Goal: Information Seeking & Learning: Find specific fact

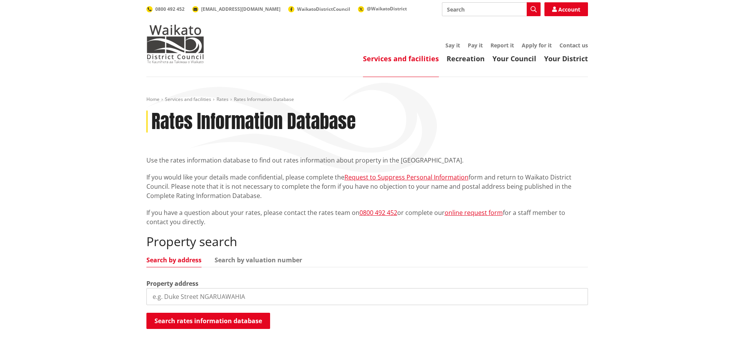
click at [271, 298] on input "search" at bounding box center [367, 296] width 442 height 17
click at [239, 319] on button "Search rates information database" at bounding box center [208, 321] width 124 height 16
click at [244, 296] on input "[STREET_ADDRESS]" at bounding box center [367, 296] width 442 height 17
drag, startPoint x: 253, startPoint y: 300, endPoint x: 129, endPoint y: 294, distance: 124.2
click at [129, 294] on div "Home Services and facilities Rates Rates Information Database Rates Information…" at bounding box center [367, 231] width 734 height 309
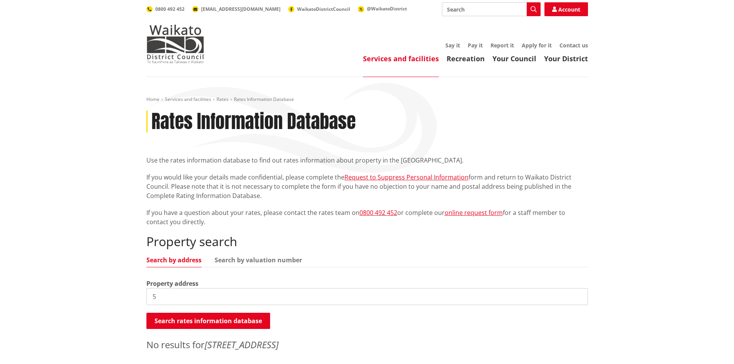
type input "5"
drag, startPoint x: 180, startPoint y: 298, endPoint x: 136, endPoint y: 296, distance: 44.4
click at [136, 296] on div "Home Services and facilities Rates Rates Information Database Rates Information…" at bounding box center [367, 231] width 734 height 309
click at [184, 298] on input "802" at bounding box center [367, 296] width 442 height 17
type input "[STREET_ADDRESS]"
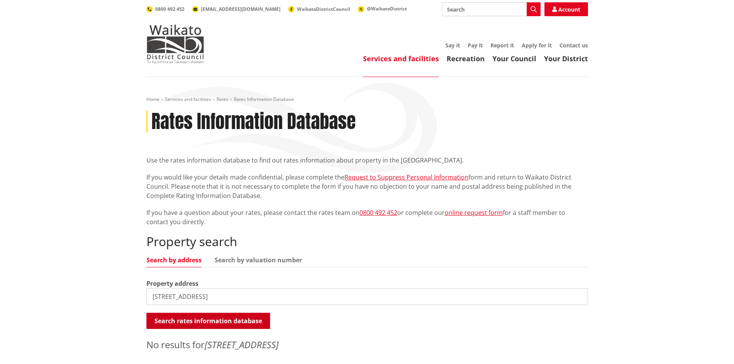
click at [251, 323] on button "Search rates information database" at bounding box center [208, 321] width 124 height 16
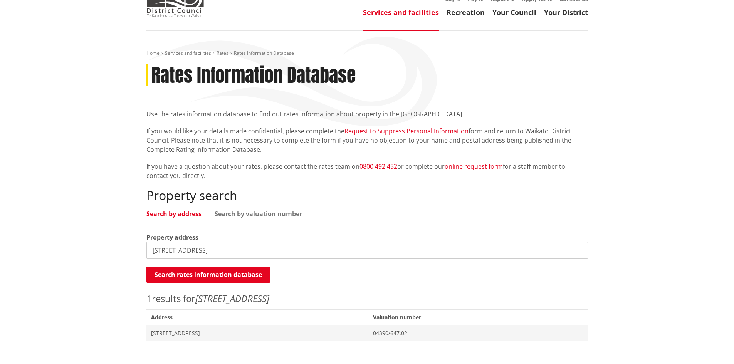
scroll to position [62, 0]
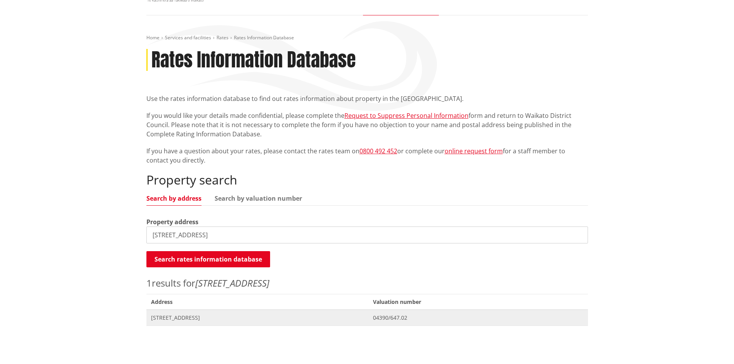
click at [182, 317] on span "[STREET_ADDRESS]" at bounding box center [257, 318] width 213 height 8
